Goal: Navigation & Orientation: Find specific page/section

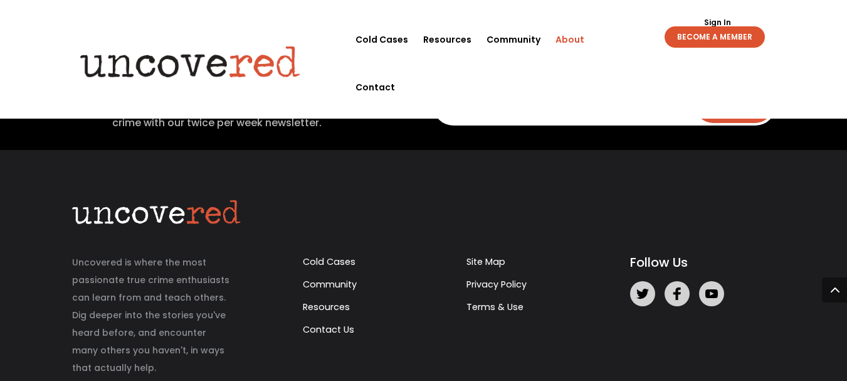
scroll to position [1804, 0]
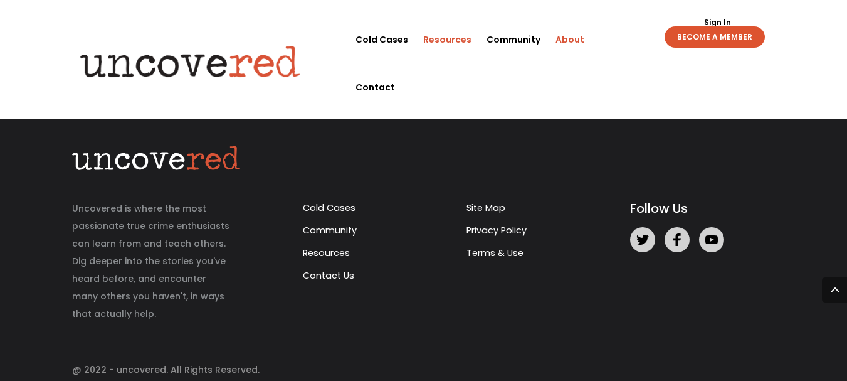
click at [438, 43] on link "Resources" at bounding box center [447, 40] width 48 height 48
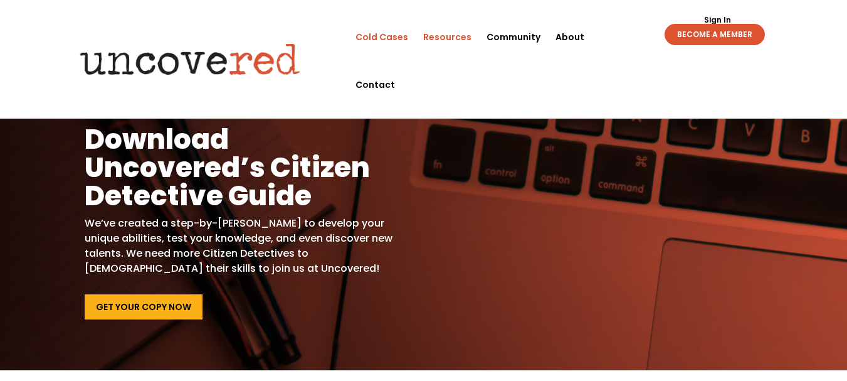
click at [386, 31] on link "Cold Cases" at bounding box center [382, 37] width 53 height 48
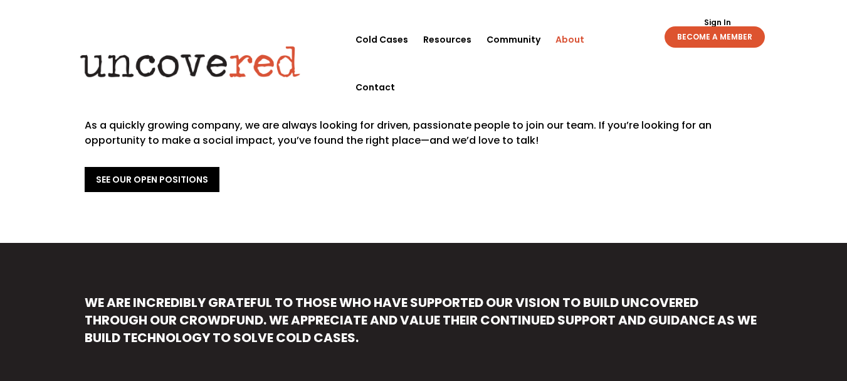
scroll to position [553, 0]
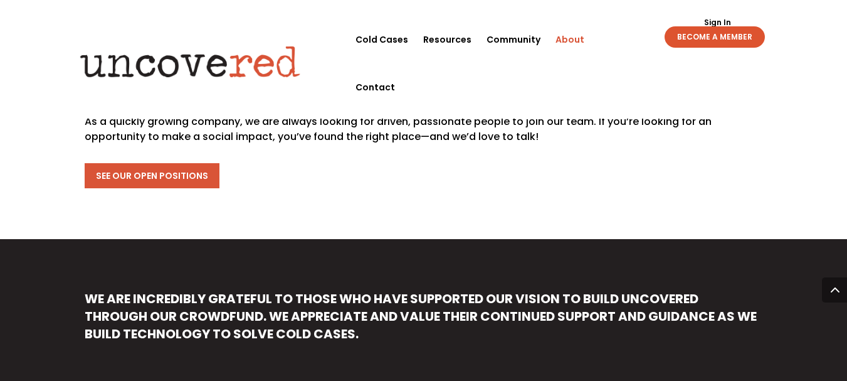
click at [174, 163] on link "See Our Open Positions" at bounding box center [152, 175] width 135 height 25
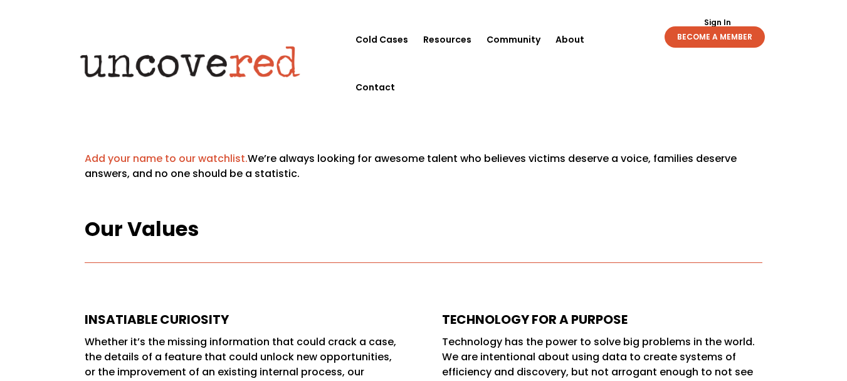
scroll to position [56, 0]
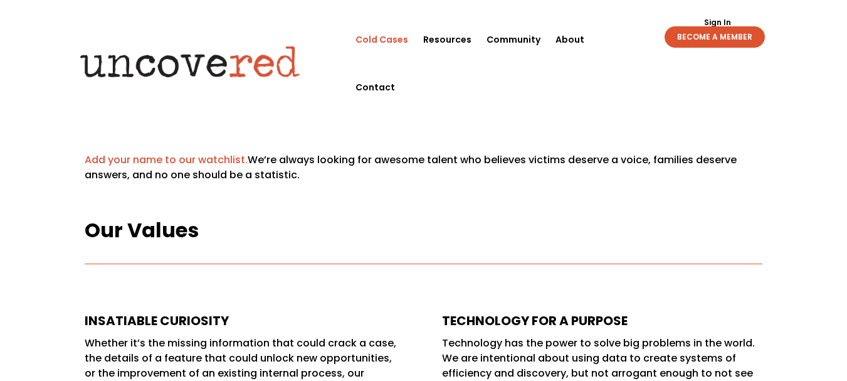
click at [394, 37] on link "Cold Cases" at bounding box center [382, 40] width 53 height 48
